Goal: Transaction & Acquisition: Purchase product/service

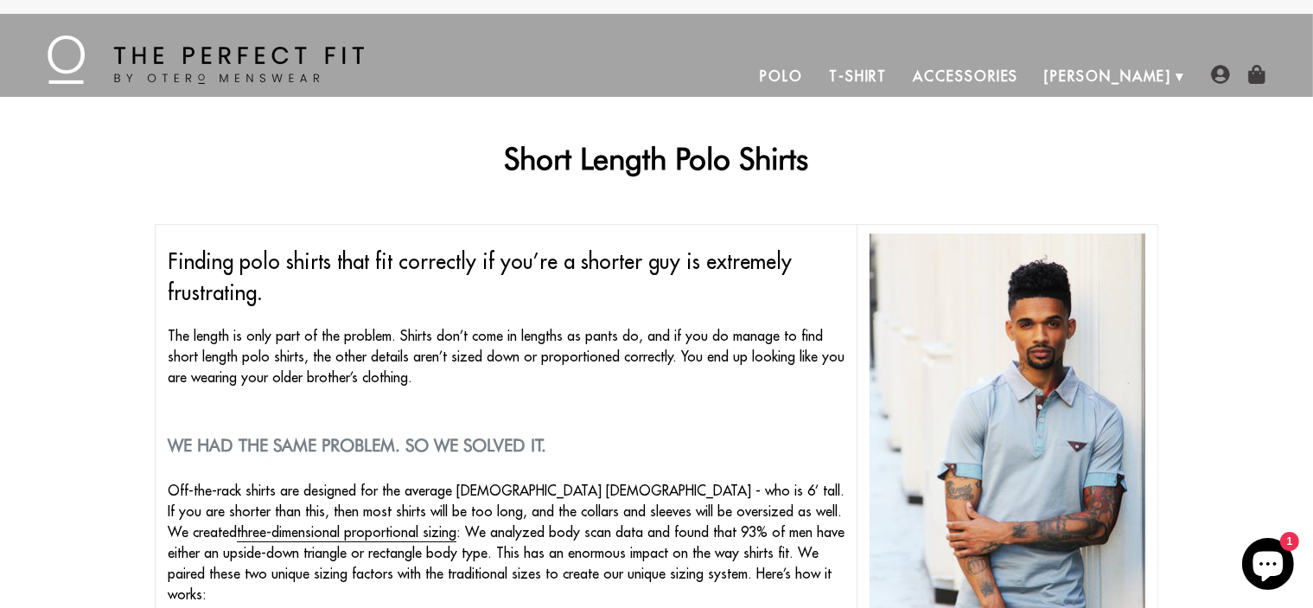
click at [816, 72] on link "Polo" at bounding box center [781, 75] width 69 height 41
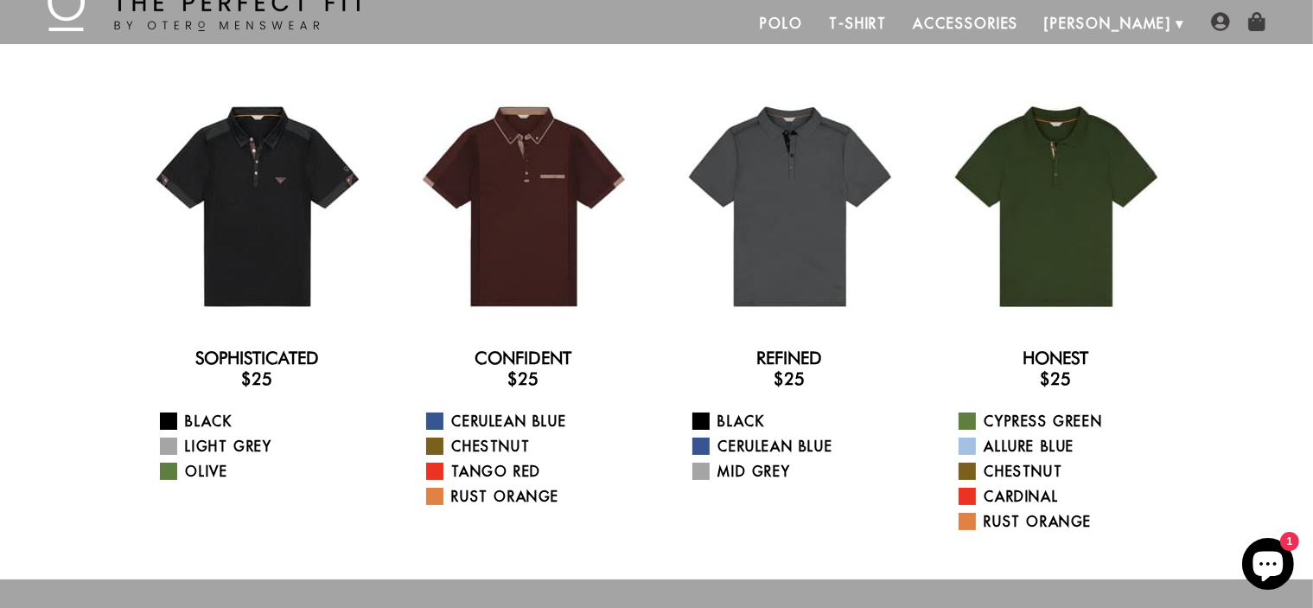
scroll to position [56, 0]
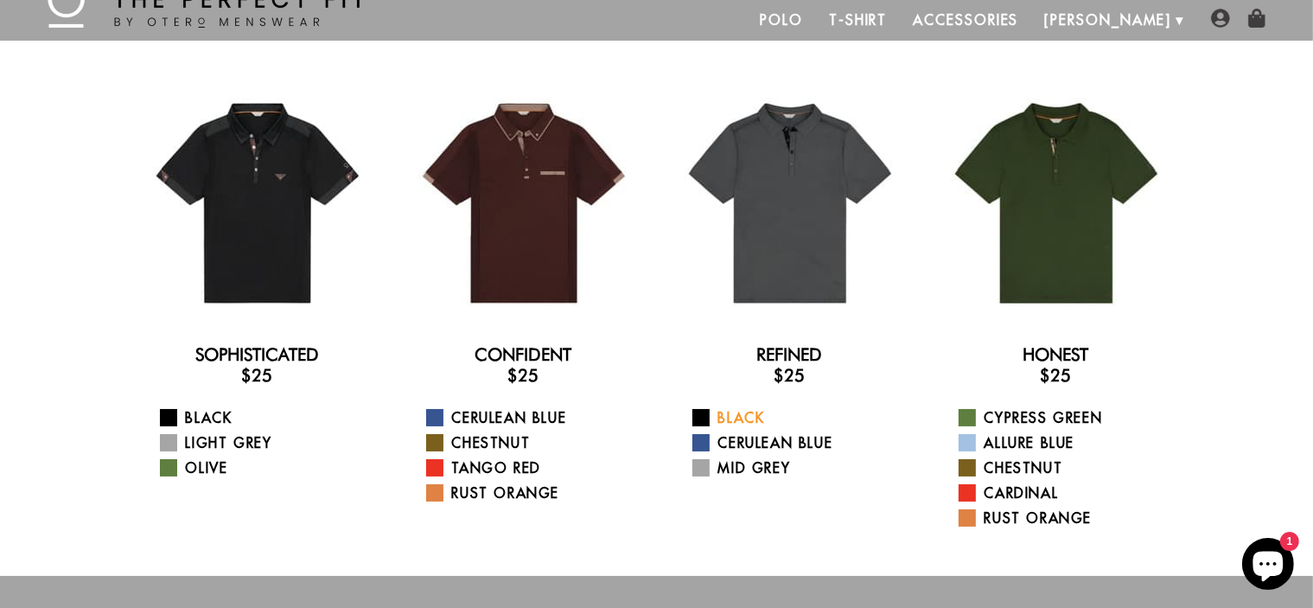
click at [736, 414] on link "Black" at bounding box center [800, 417] width 217 height 21
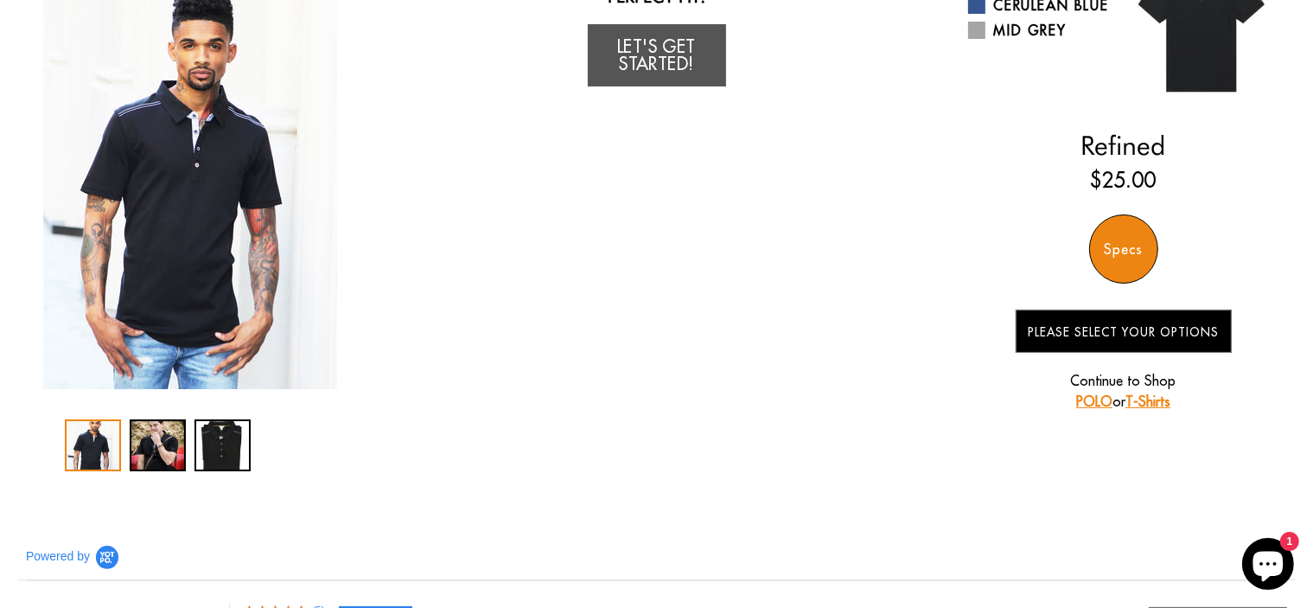
scroll to position [108, 0]
